Goal: Download file/media

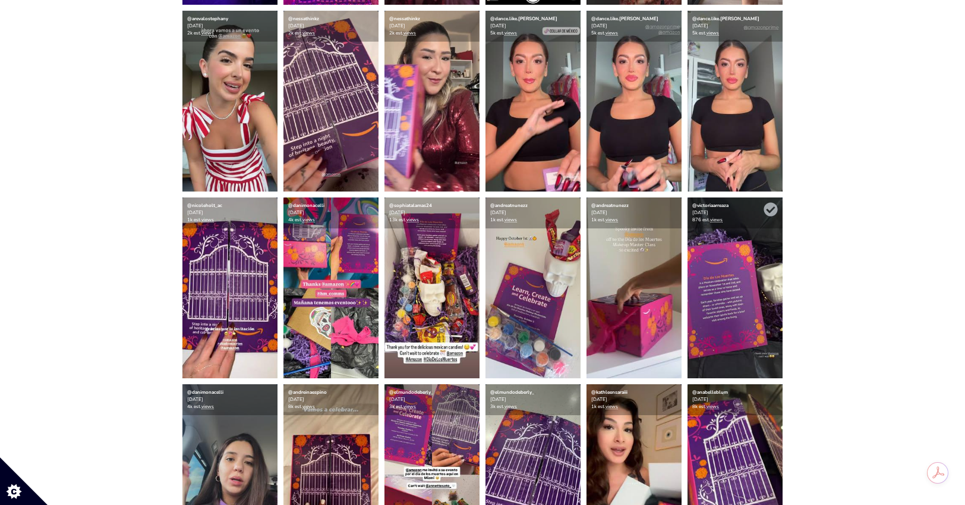
scroll to position [3142, 0]
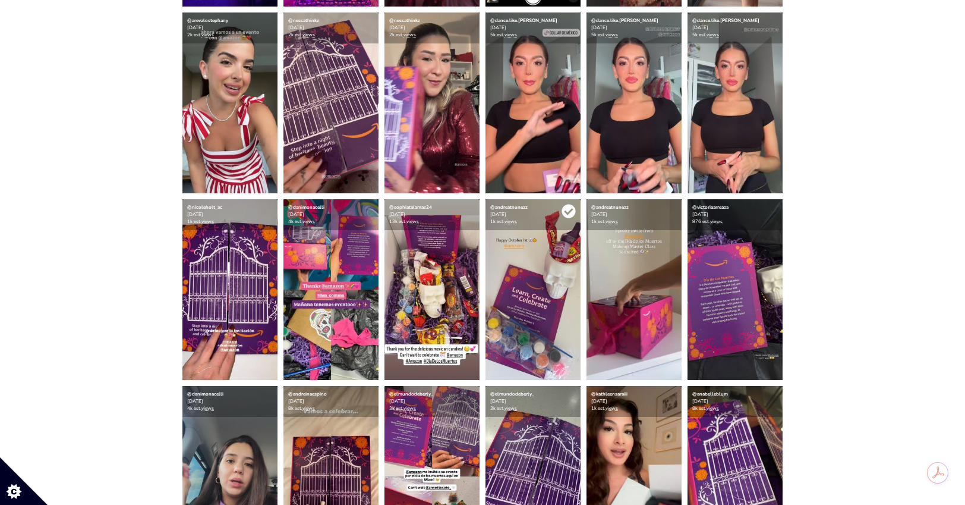
click at [568, 212] on icon at bounding box center [569, 211] width 14 height 14
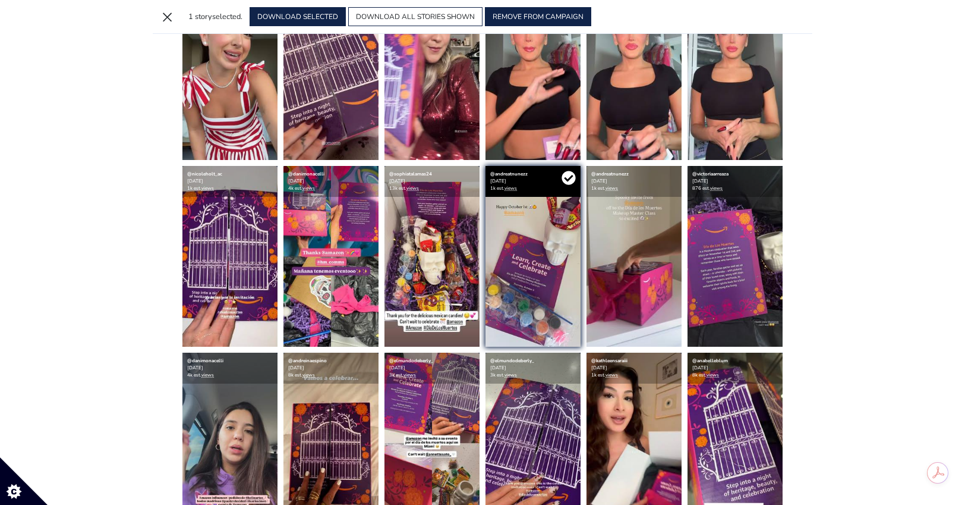
scroll to position [3109, 0]
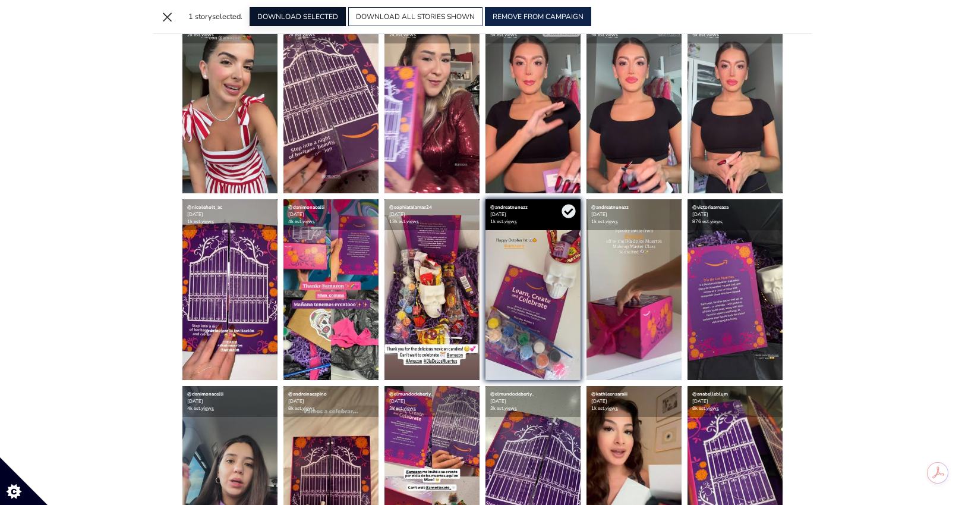
click at [305, 20] on button "DOWNLOAD SELECTED" at bounding box center [298, 16] width 96 height 19
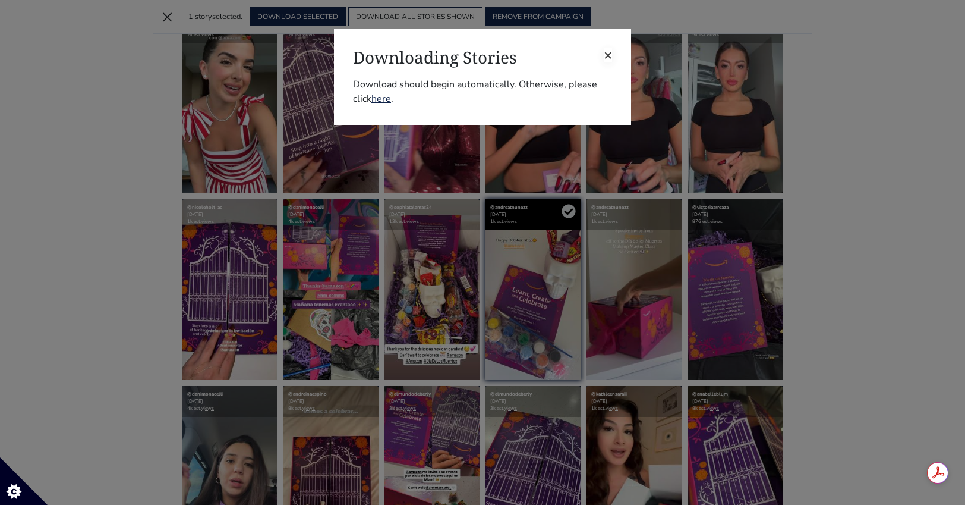
click at [602, 50] on h3 "Downloading Stories" at bounding box center [482, 58] width 259 height 20
click at [607, 55] on span "×" at bounding box center [608, 54] width 8 height 19
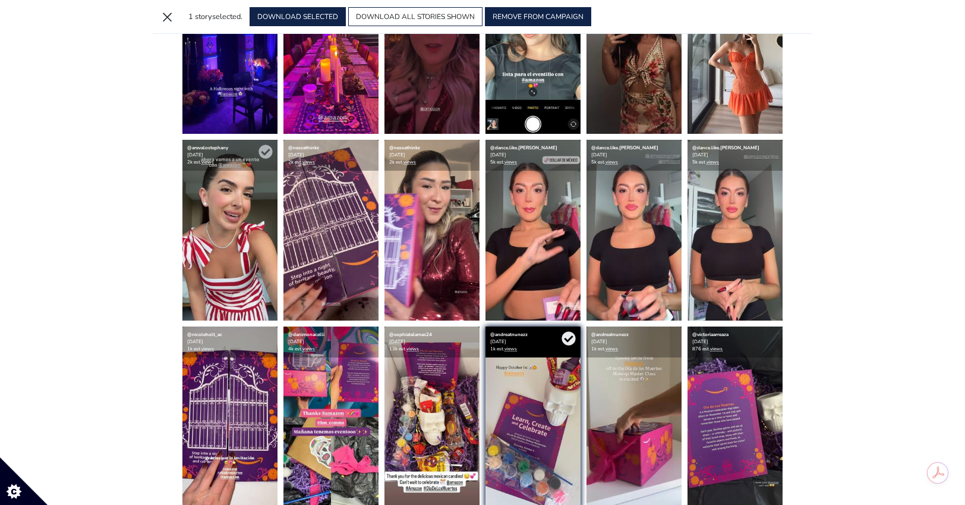
scroll to position [2991, 0]
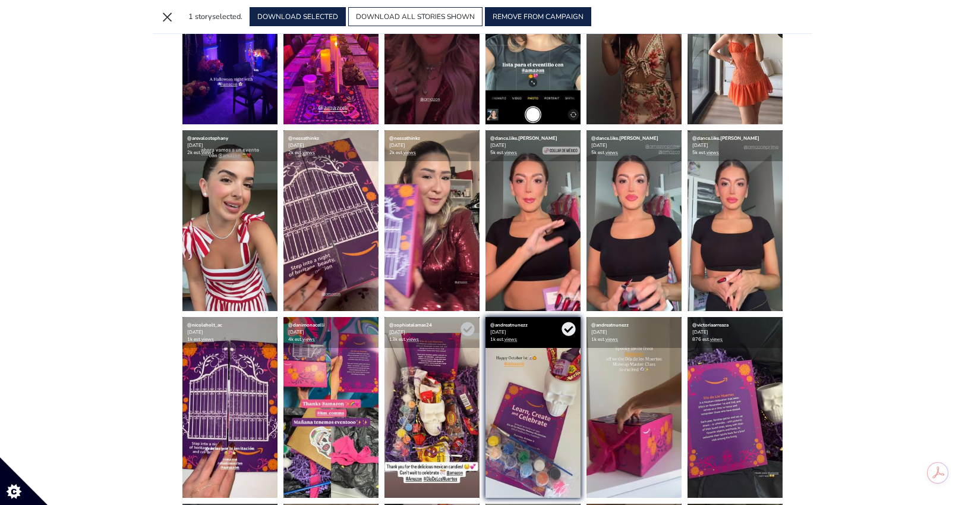
click at [443, 355] on img at bounding box center [432, 407] width 95 height 181
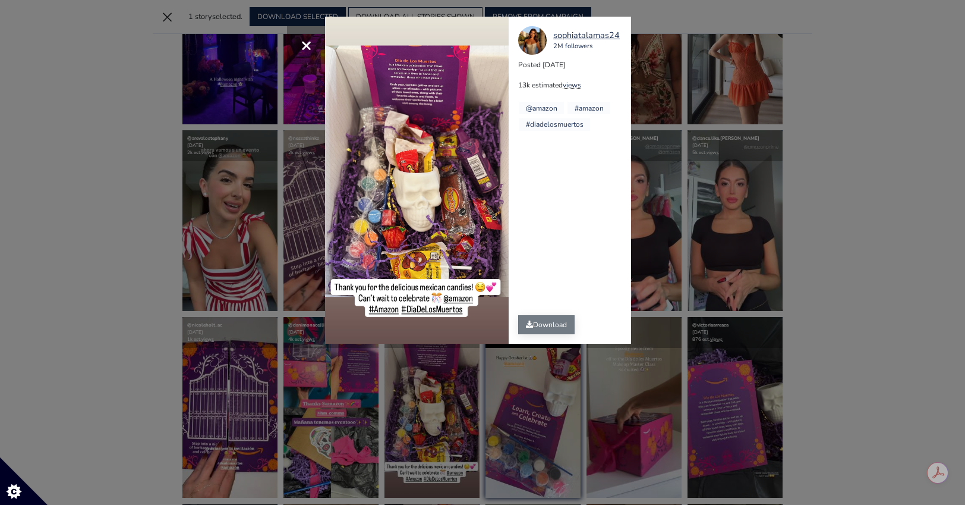
click at [547, 322] on link "Download" at bounding box center [546, 324] width 56 height 19
click at [718, 229] on div "× sophiatalamas24 2M followers Posted [DATE] 13k estimated views @amazon" at bounding box center [482, 252] width 965 height 505
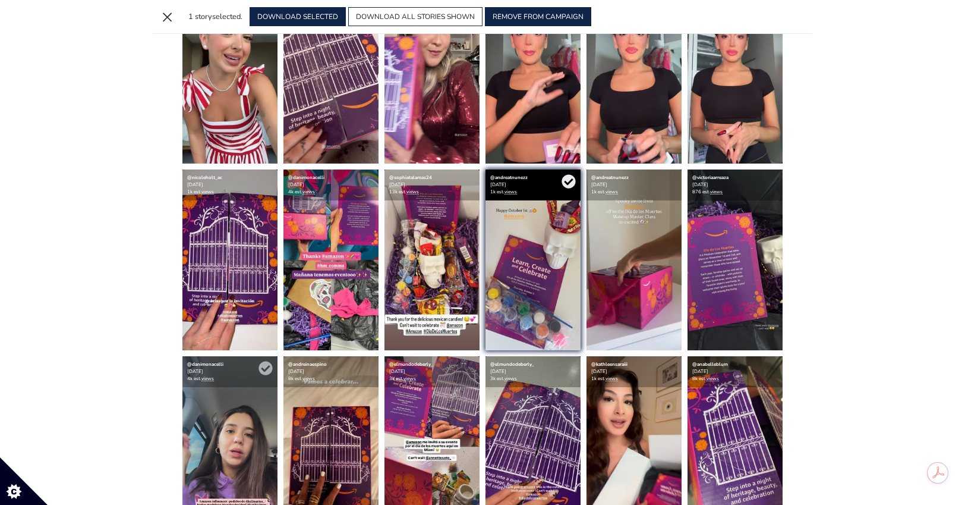
scroll to position [3182, 0]
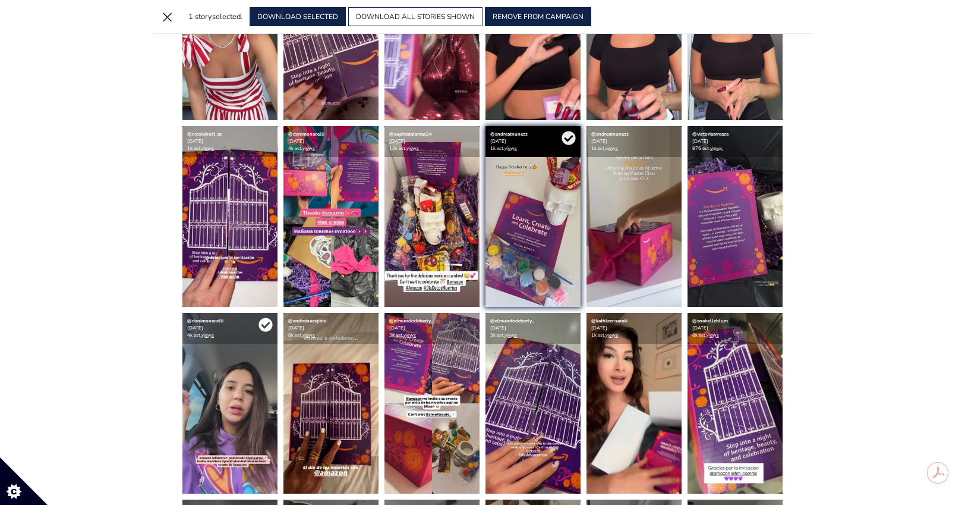
click at [260, 325] on icon at bounding box center [266, 325] width 14 height 14
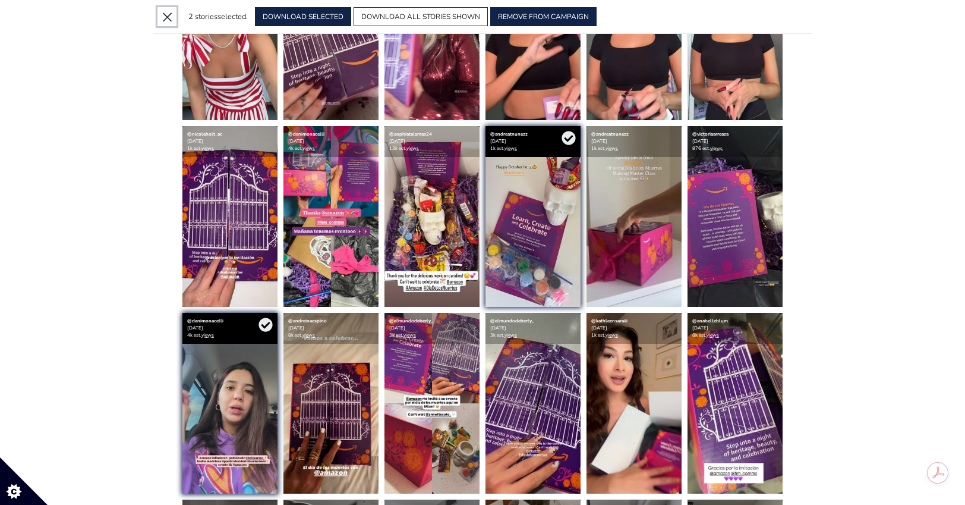
drag, startPoint x: 175, startPoint y: 14, endPoint x: 202, endPoint y: 59, distance: 53.0
click at [175, 14] on button "×" at bounding box center [167, 16] width 19 height 19
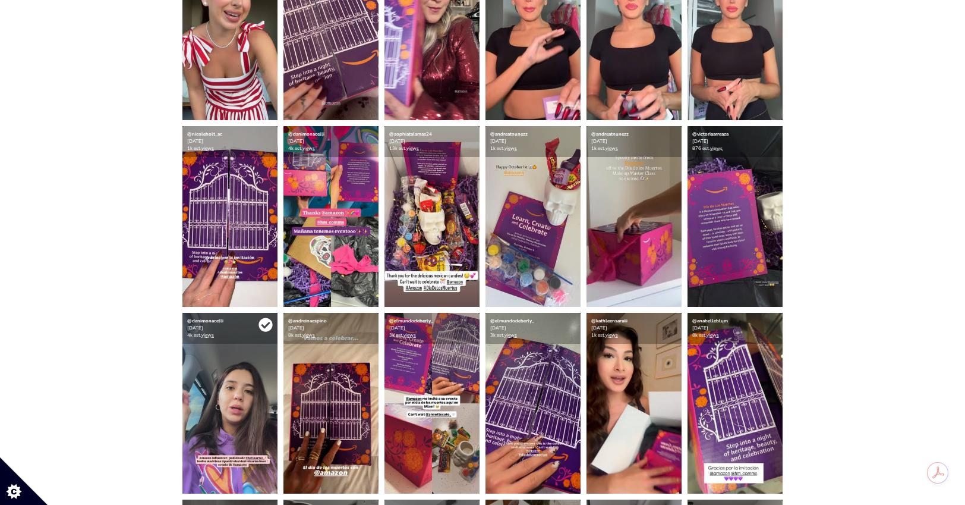
click at [265, 324] on icon at bounding box center [266, 325] width 14 height 14
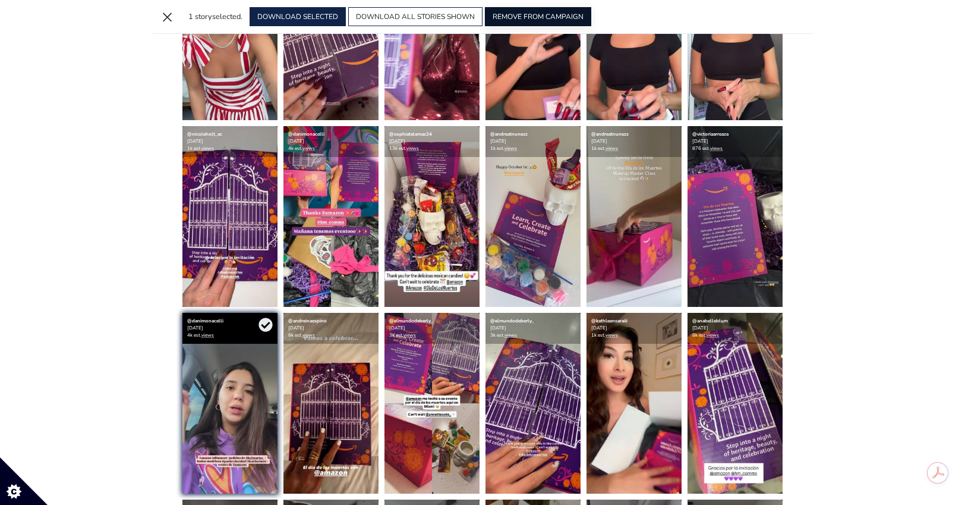
click at [556, 16] on button "REMOVE FROM CAMPAIGN" at bounding box center [538, 16] width 106 height 19
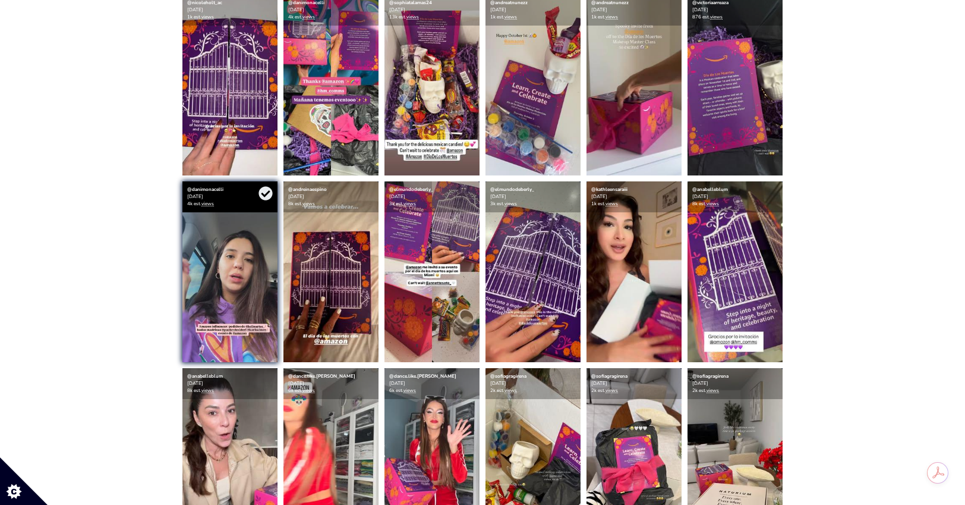
scroll to position [0, 0]
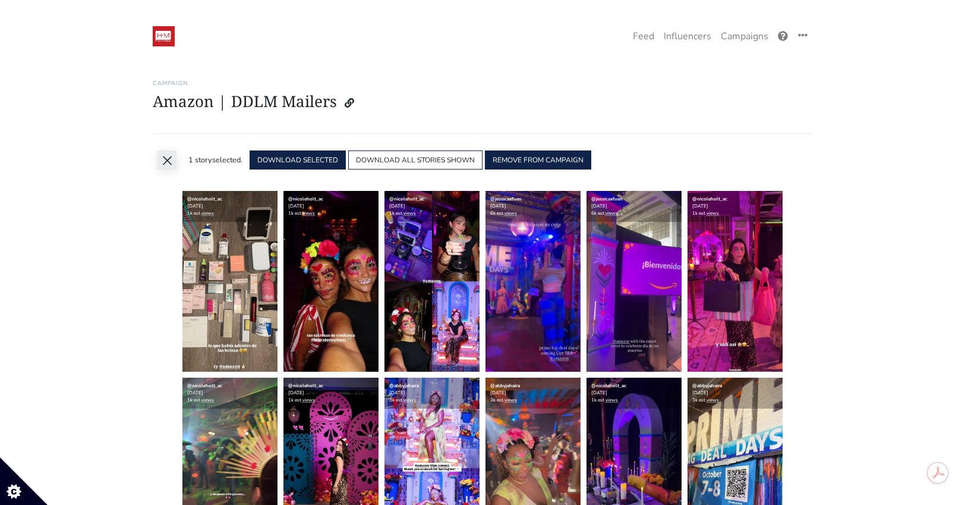
click at [164, 160] on button "×" at bounding box center [167, 159] width 19 height 19
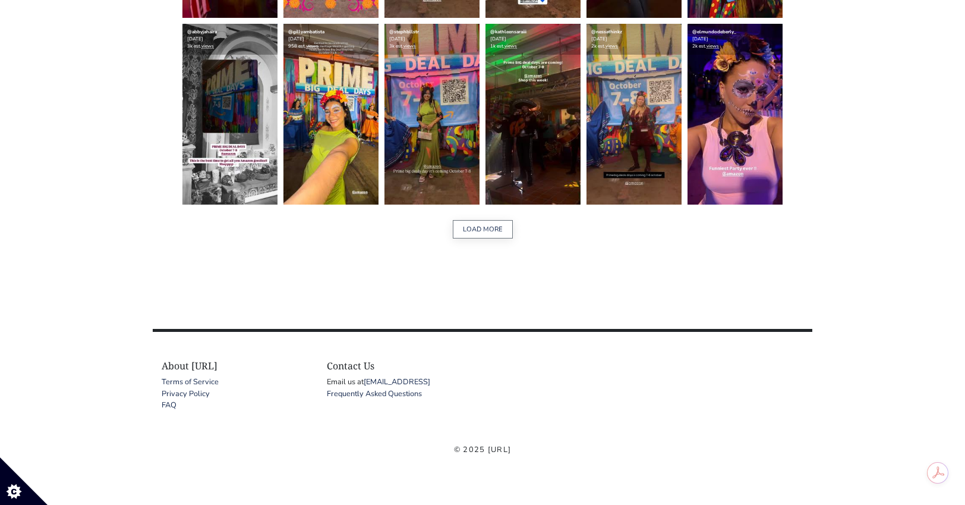
click at [506, 228] on button "LOAD MORE" at bounding box center [483, 229] width 60 height 18
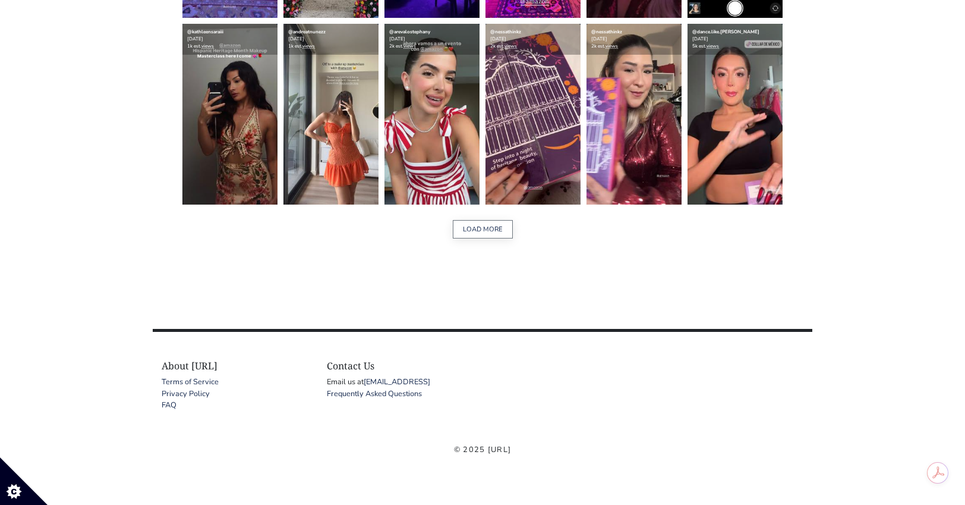
click at [483, 225] on button "LOAD MORE" at bounding box center [483, 229] width 60 height 18
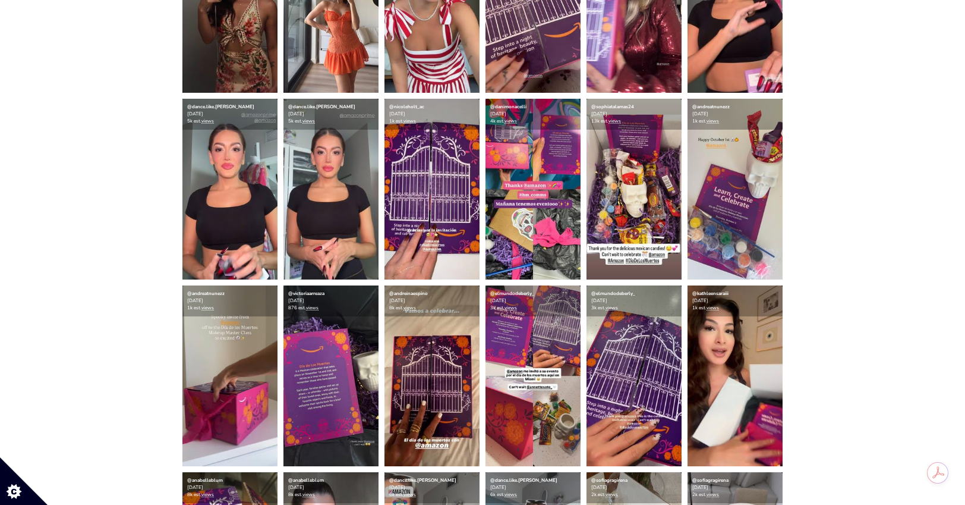
scroll to position [3986, 0]
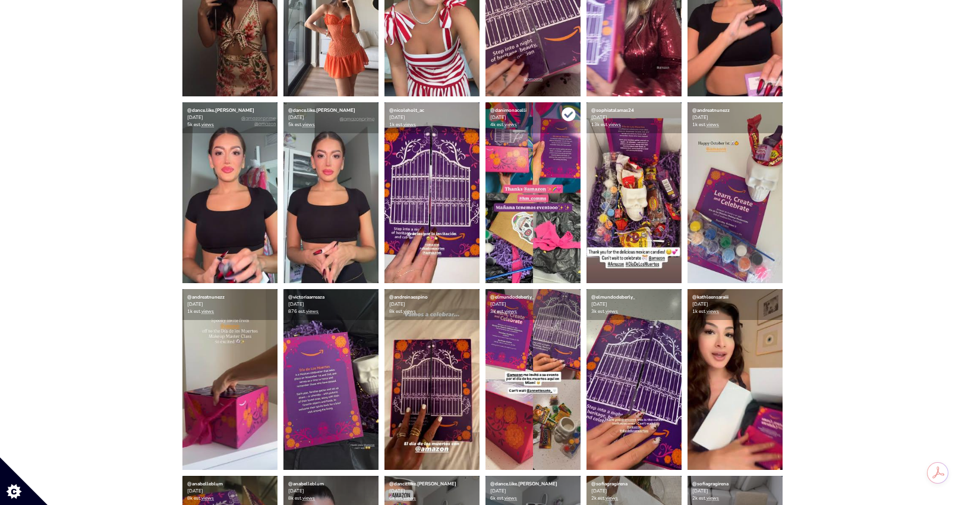
click at [570, 117] on icon at bounding box center [569, 115] width 14 height 14
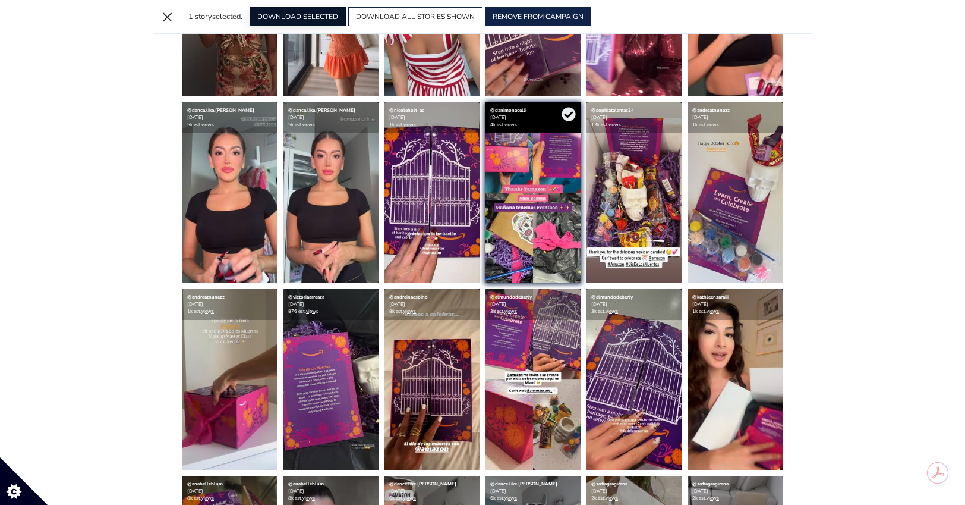
click at [313, 19] on button "DOWNLOAD SELECTED" at bounding box center [298, 16] width 96 height 19
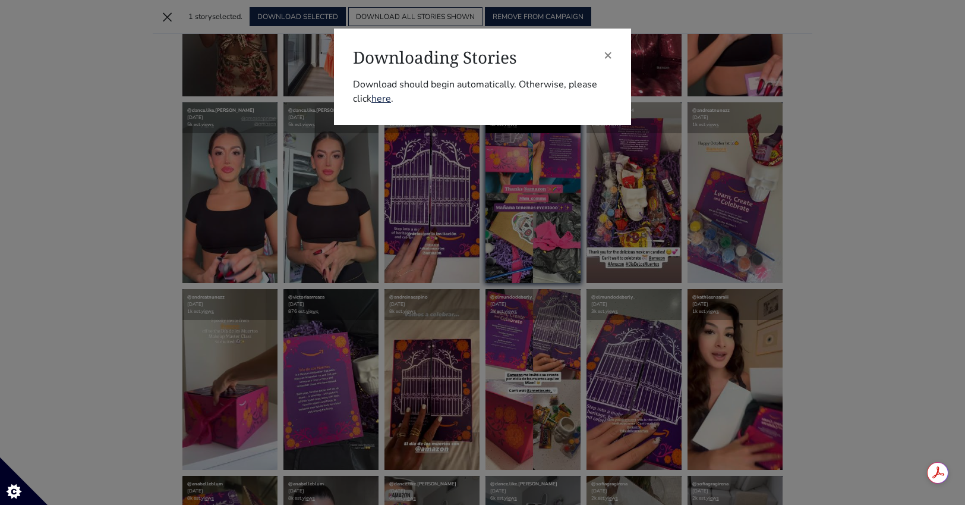
click at [536, 193] on div "× Downloading Stories Download should begin automatically. Otherwise, please cl…" at bounding box center [482, 252] width 965 height 505
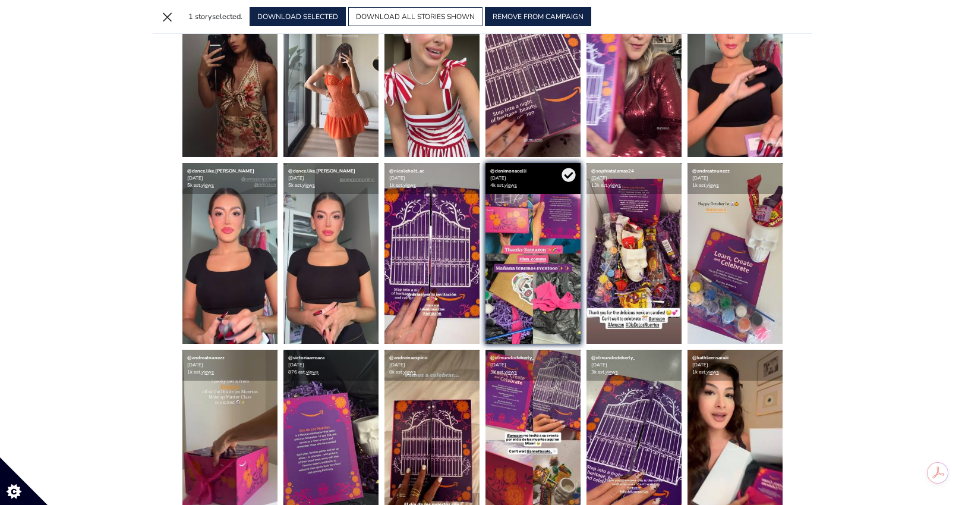
scroll to position [3895, 0]
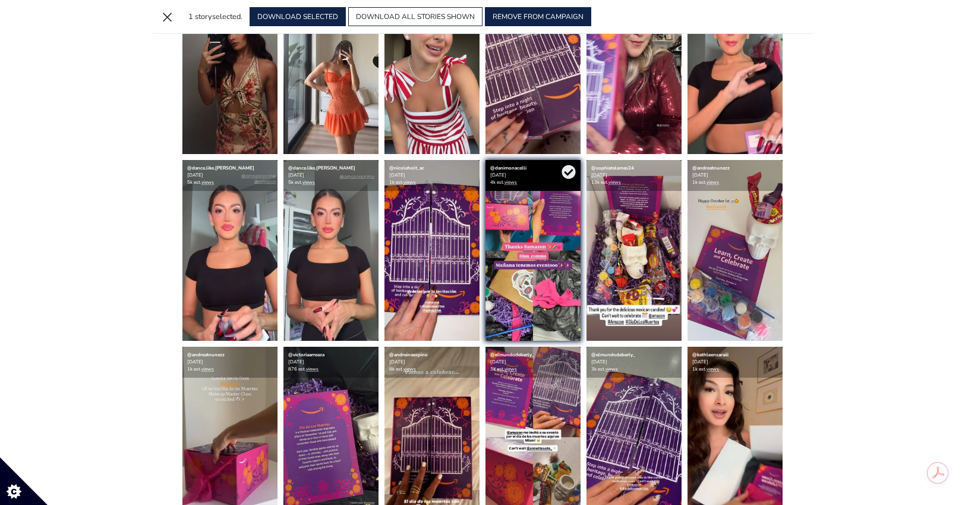
click at [556, 208] on img at bounding box center [533, 250] width 95 height 181
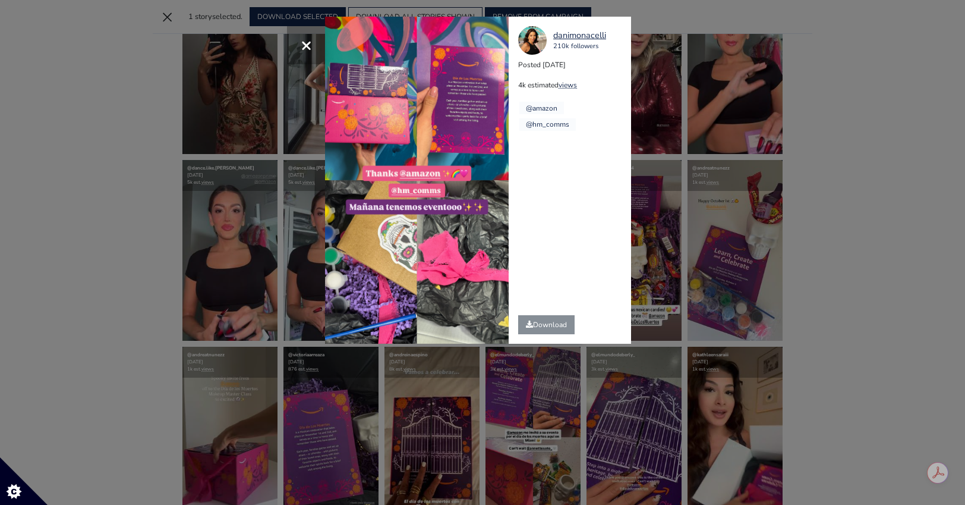
click at [306, 37] on span "×" at bounding box center [306, 45] width 11 height 26
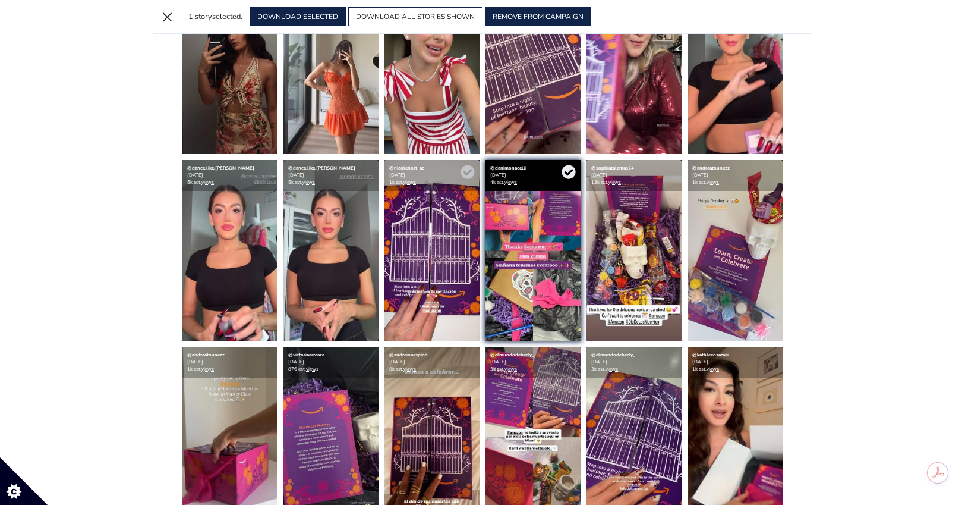
click at [414, 262] on img at bounding box center [432, 250] width 95 height 181
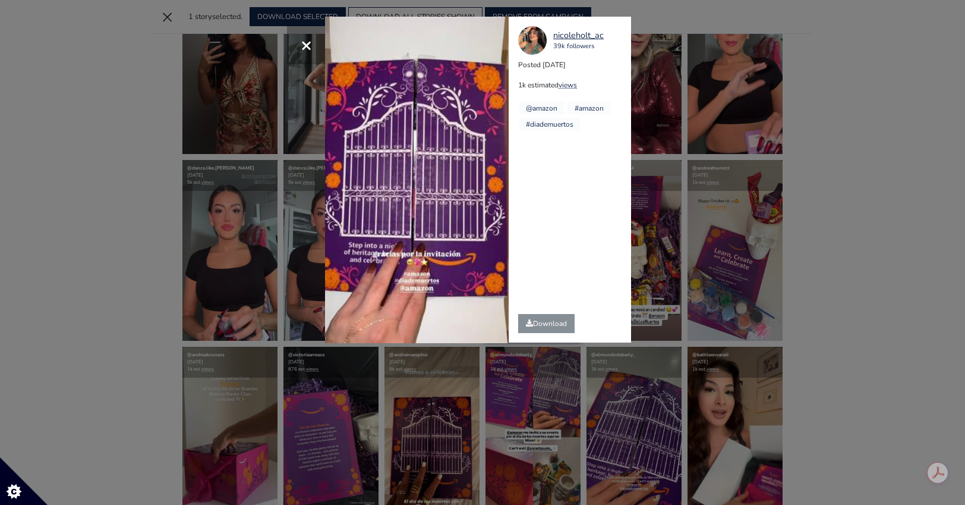
click at [298, 48] on button "×" at bounding box center [306, 45] width 38 height 38
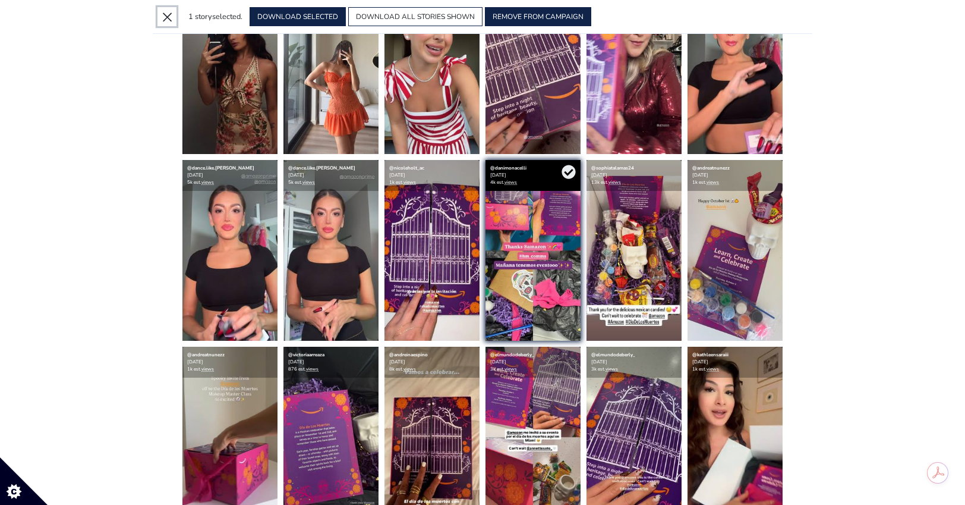
drag, startPoint x: 168, startPoint y: 14, endPoint x: 304, endPoint y: 156, distance: 196.3
click at [171, 17] on button "×" at bounding box center [167, 16] width 19 height 19
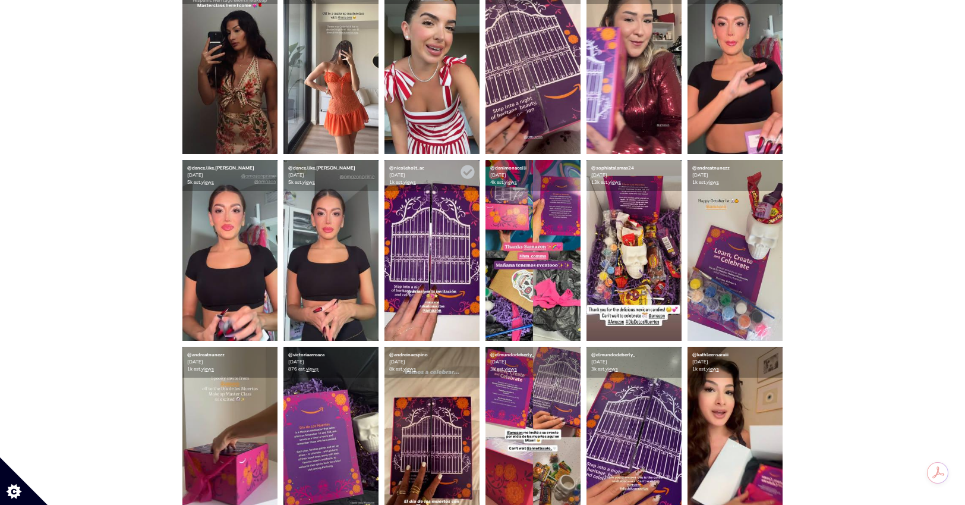
click at [432, 316] on img at bounding box center [432, 250] width 95 height 181
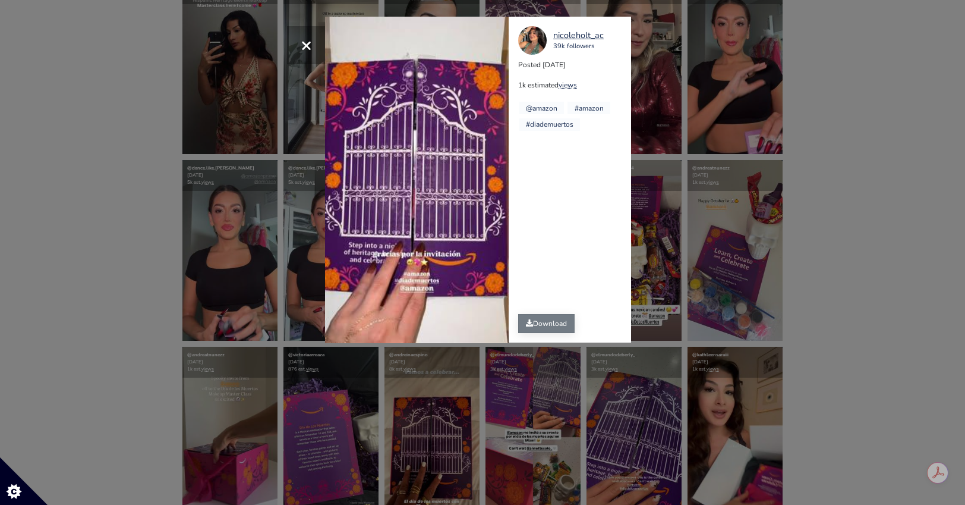
click at [537, 322] on link "Download" at bounding box center [546, 323] width 56 height 19
click at [785, 347] on div "× Your browser does not support HTML5 video. nicoleholt_ac 39k followers Posted…" at bounding box center [482, 252] width 965 height 505
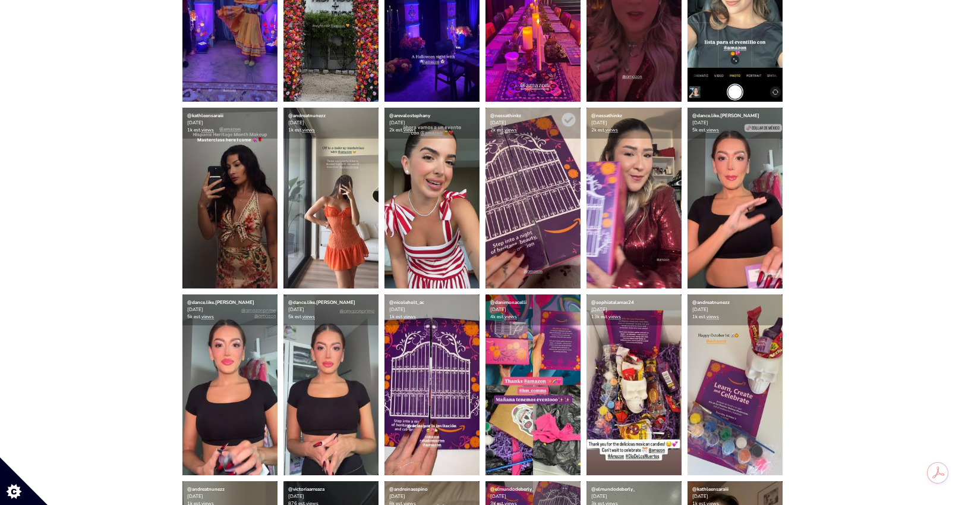
scroll to position [3778, 0]
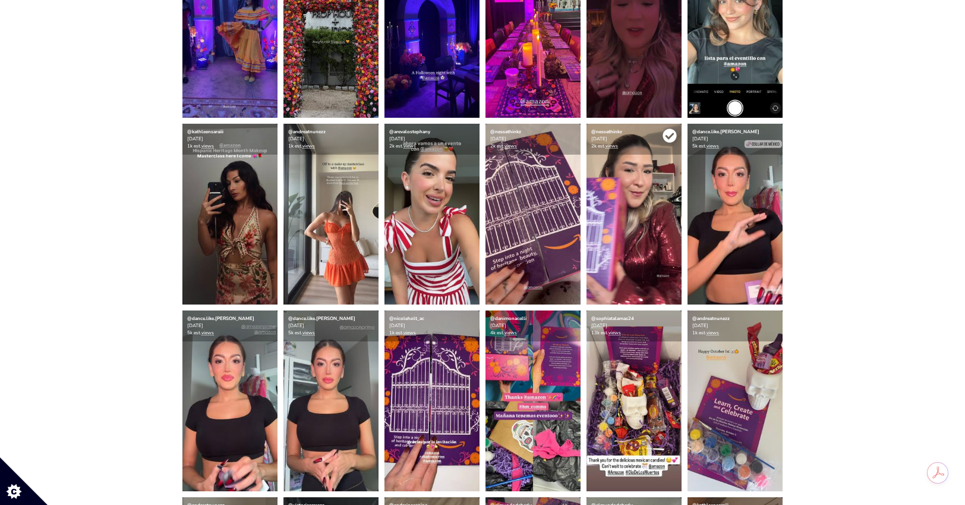
click at [675, 136] on icon at bounding box center [670, 136] width 14 height 14
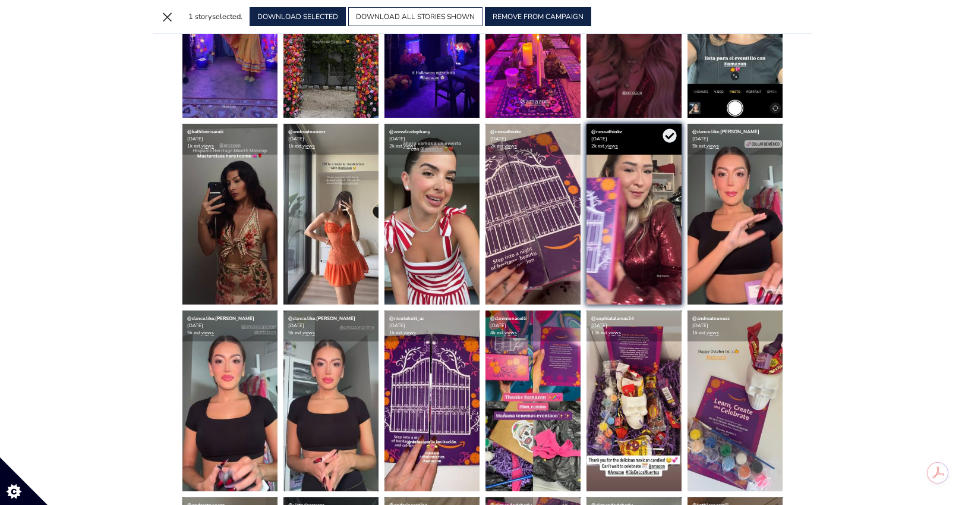
click at [637, 232] on img at bounding box center [634, 214] width 95 height 181
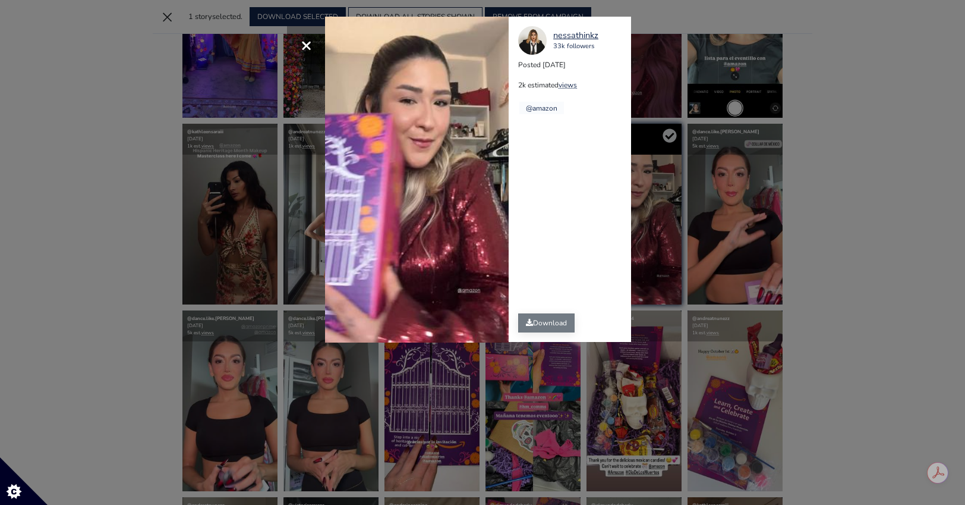
click at [543, 326] on link "Download" at bounding box center [546, 322] width 56 height 19
click at [890, 194] on div "× Your browser does not support HTML5 video. nessathinkz 33k followers Posted 2…" at bounding box center [482, 252] width 965 height 505
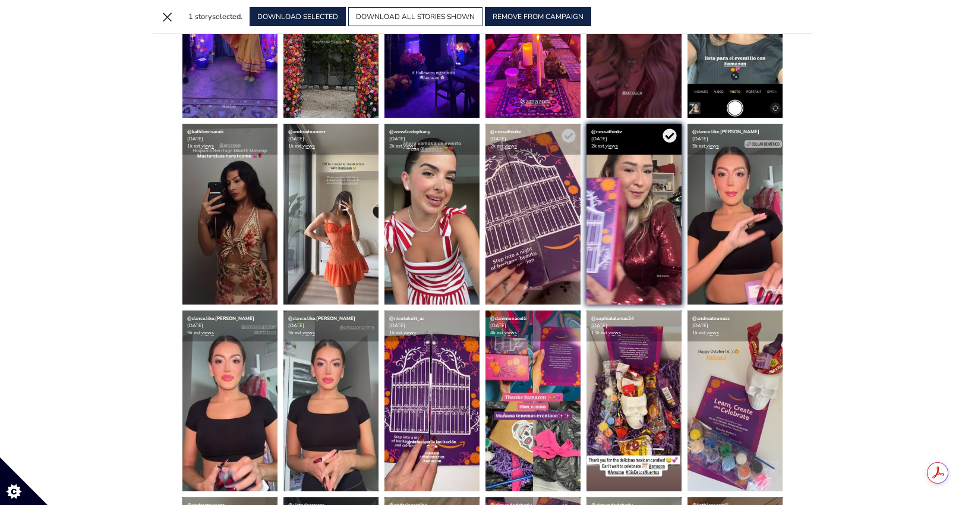
click at [533, 237] on img at bounding box center [533, 214] width 95 height 181
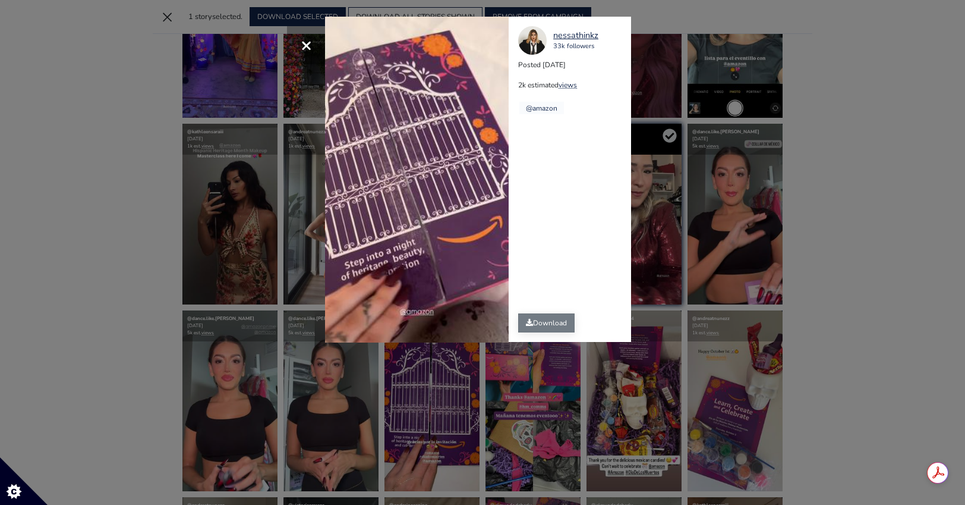
click at [540, 323] on link "Download" at bounding box center [546, 322] width 56 height 19
click at [904, 203] on div "× Your browser does not support HTML5 video. nessathinkz 33k followers Posted 2…" at bounding box center [482, 252] width 965 height 505
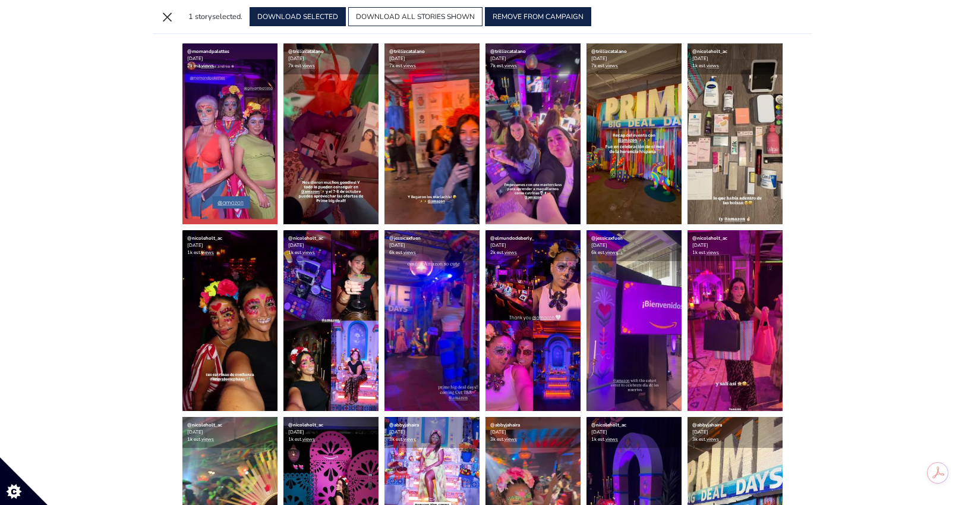
scroll to position [0, 0]
